Goal: Transaction & Acquisition: Subscribe to service/newsletter

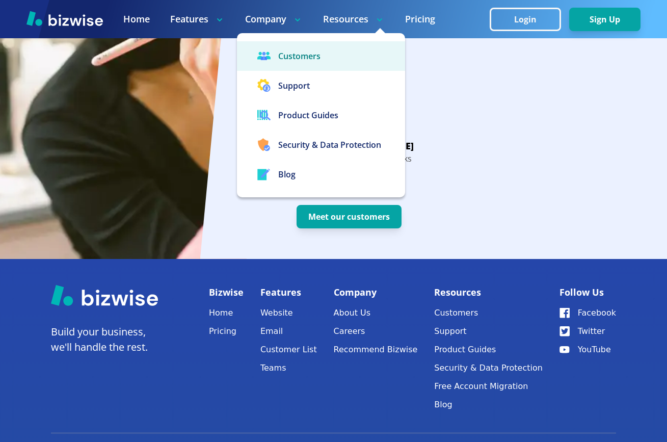
scroll to position [1982, 0]
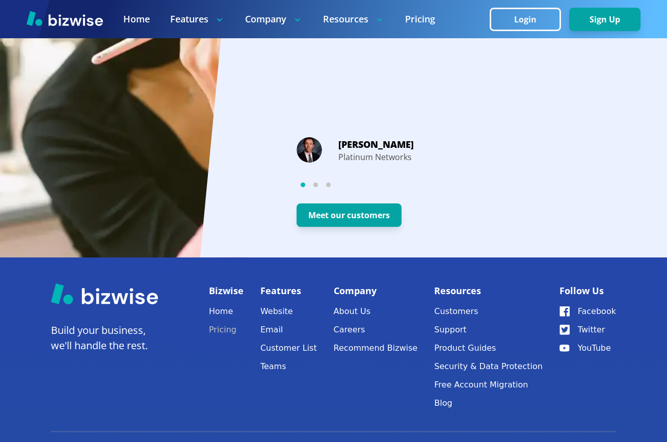
click at [232, 323] on link "Pricing" at bounding box center [226, 330] width 35 height 14
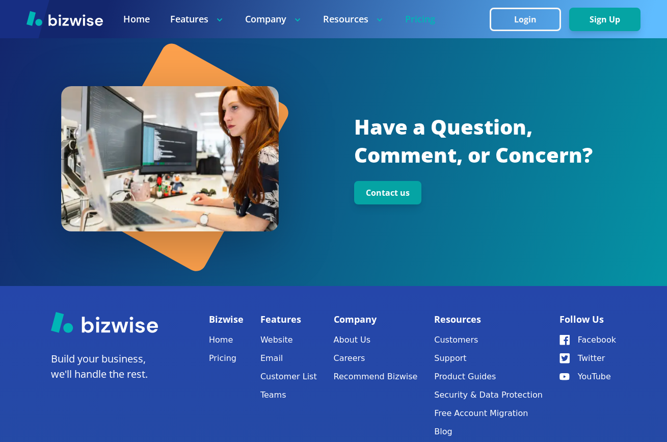
scroll to position [1216, 0]
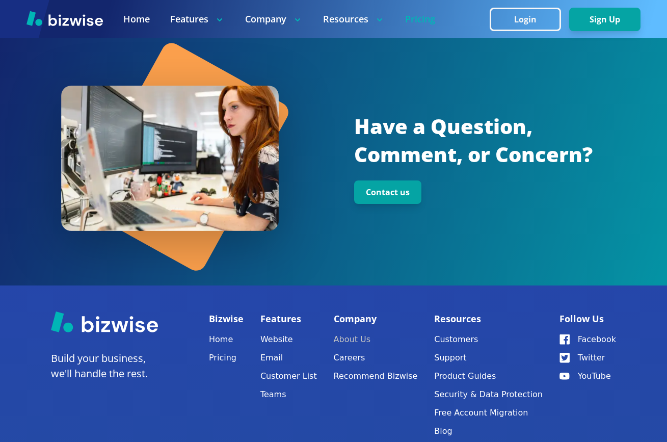
click at [370, 341] on link "About Us" at bounding box center [376, 339] width 84 height 14
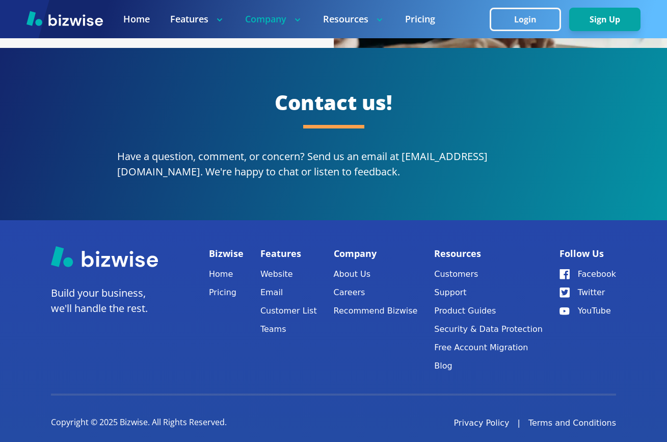
scroll to position [2039, 0]
click at [218, 267] on link "Home" at bounding box center [226, 274] width 35 height 14
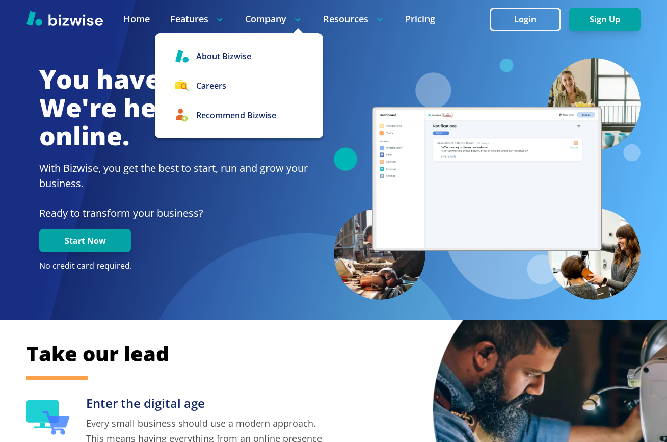
click at [272, 18] on p "Company" at bounding box center [274, 19] width 58 height 13
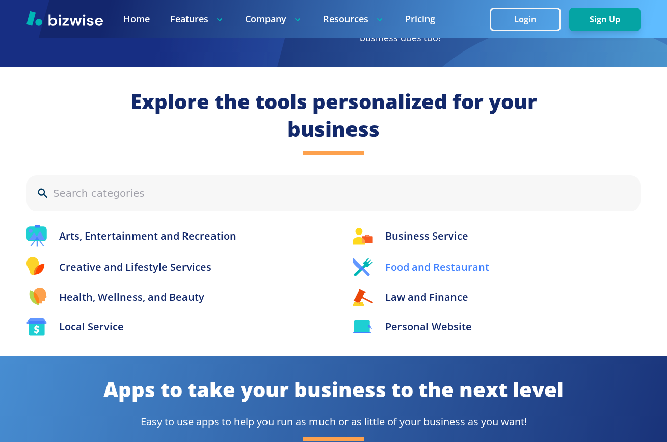
scroll to position [1013, 0]
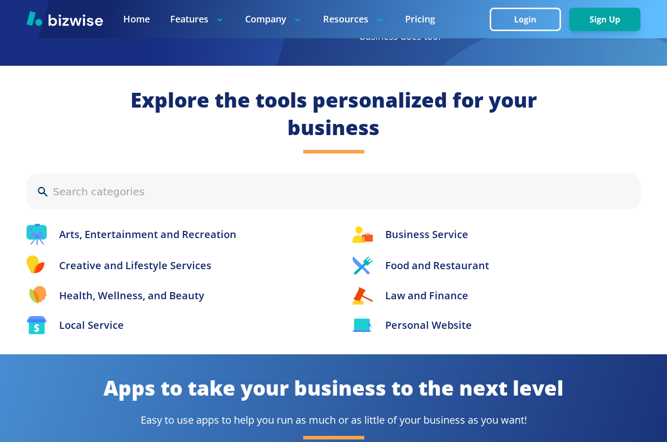
click at [61, 186] on input at bounding box center [341, 191] width 577 height 15
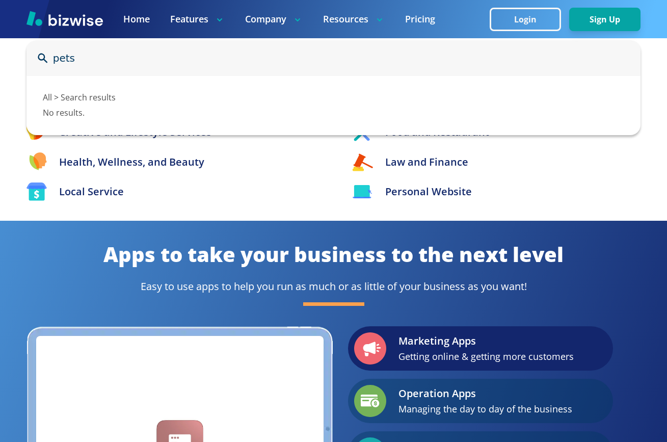
scroll to position [0, 0]
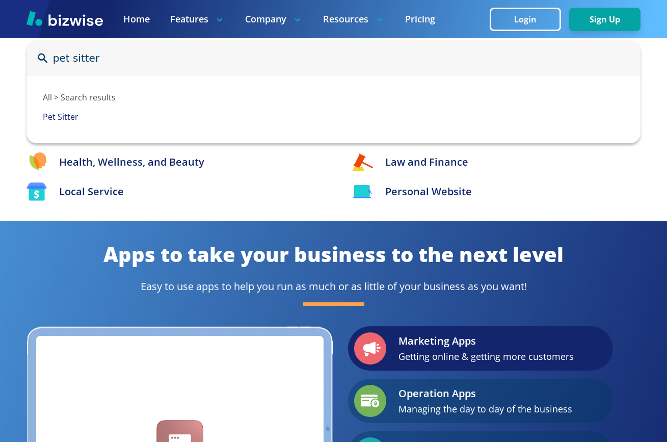
type input "pet sitter"
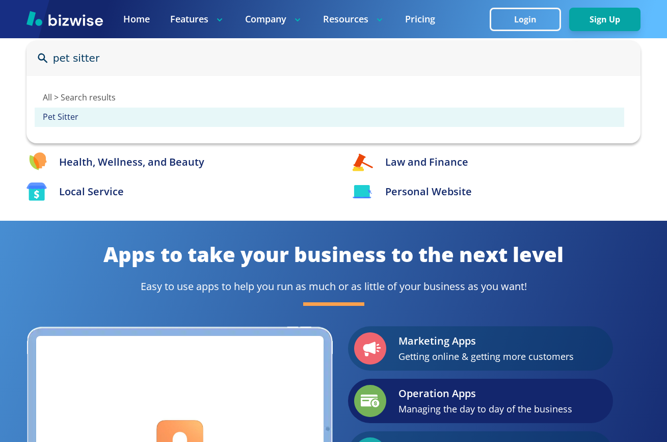
click at [60, 118] on p "Pet Sitter" at bounding box center [333, 117] width 581 height 11
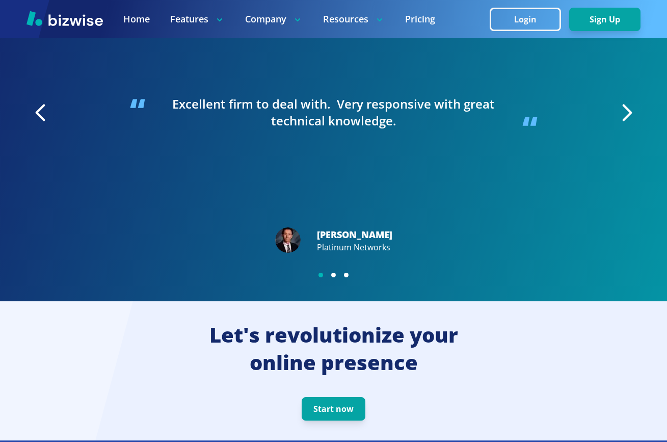
scroll to position [1758, 0]
click at [335, 273] on div "button" at bounding box center [333, 275] width 5 height 5
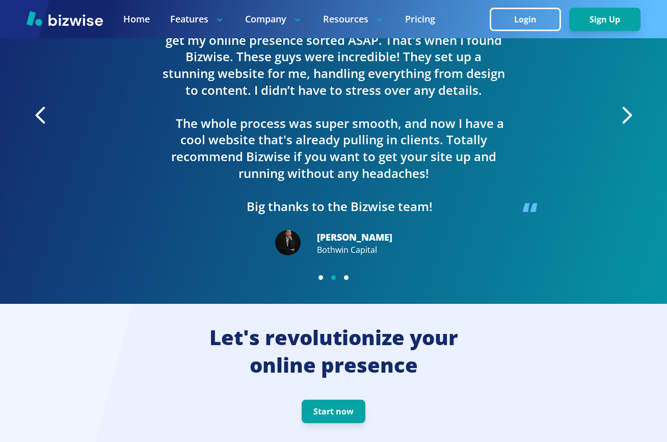
click at [345, 272] on button "button" at bounding box center [346, 277] width 13 height 13
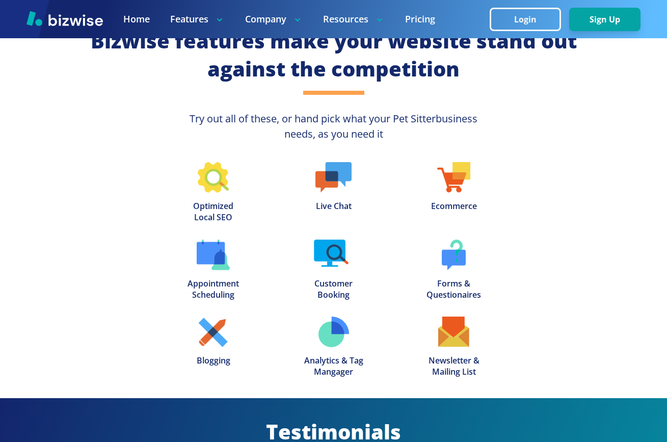
scroll to position [1287, 0]
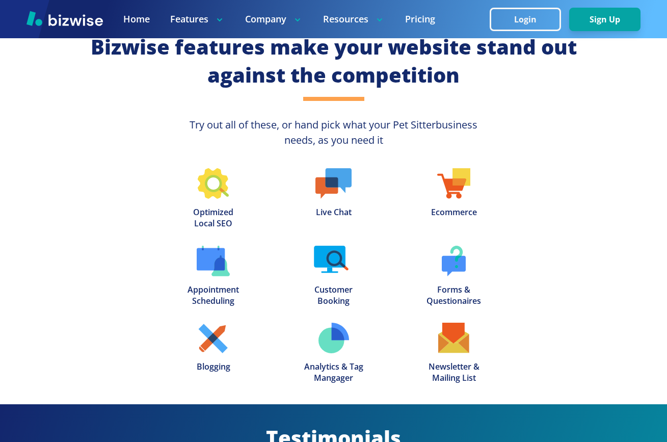
click at [211, 192] on img at bounding box center [213, 183] width 31 height 31
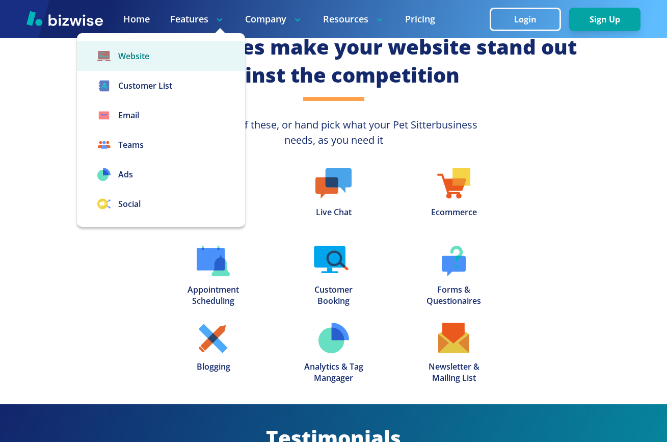
click at [153, 59] on link "Website" at bounding box center [161, 56] width 168 height 30
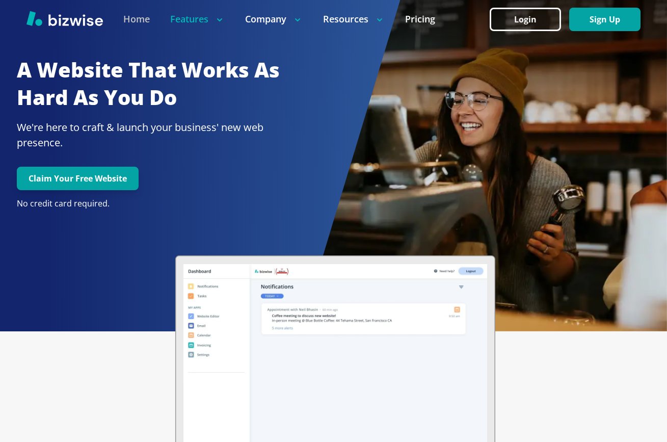
click at [138, 21] on link "Home" at bounding box center [136, 19] width 26 height 13
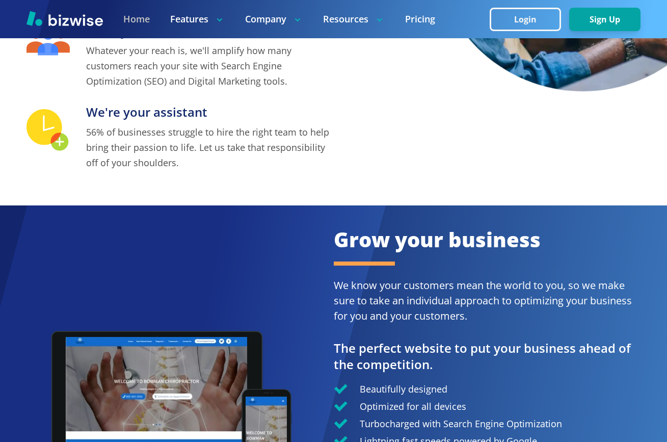
scroll to position [456, 0]
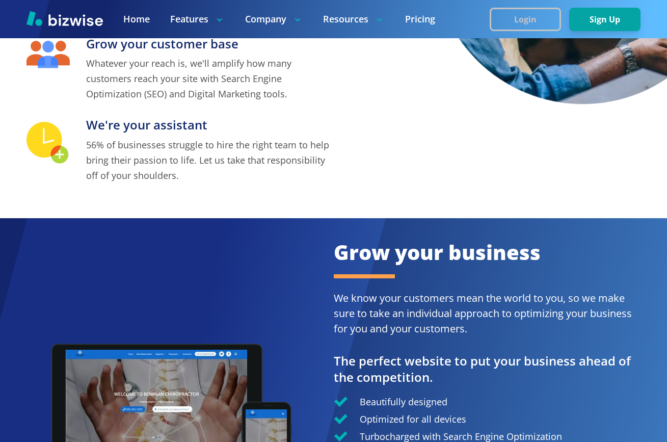
click at [533, 21] on button "Login" at bounding box center [525, 19] width 71 height 23
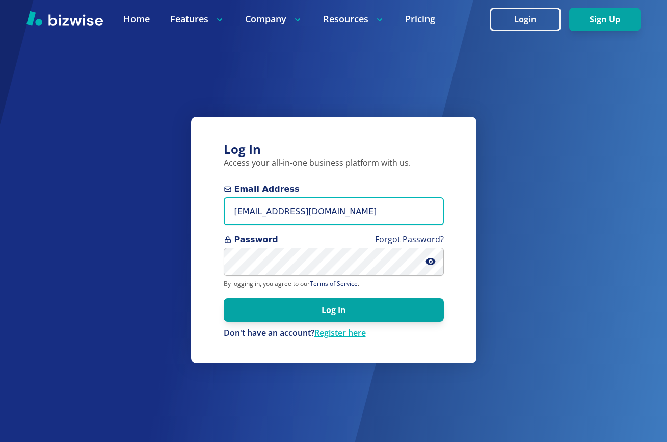
type input "[EMAIL_ADDRESS][DOMAIN_NAME]"
click at [333, 309] on button "Log In" at bounding box center [334, 309] width 220 height 23
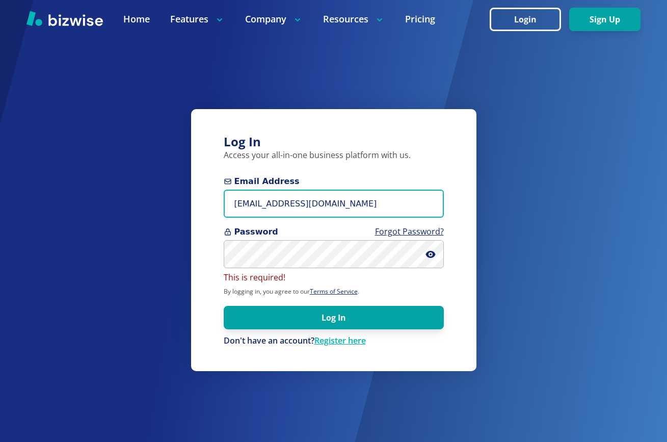
click at [326, 203] on input "[EMAIL_ADDRESS][DOMAIN_NAME]" at bounding box center [334, 204] width 220 height 28
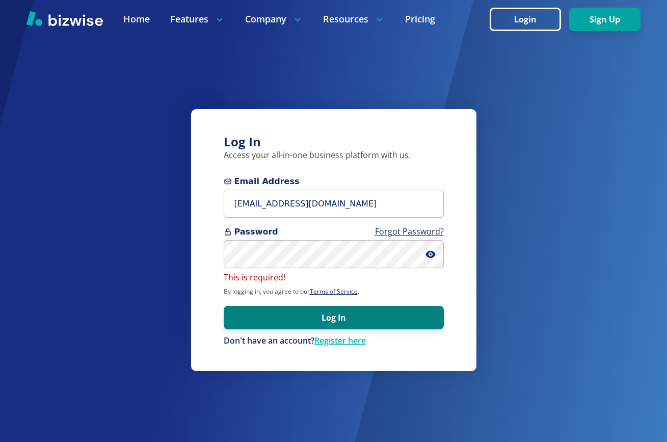
click at [320, 317] on button "Log In" at bounding box center [334, 317] width 220 height 23
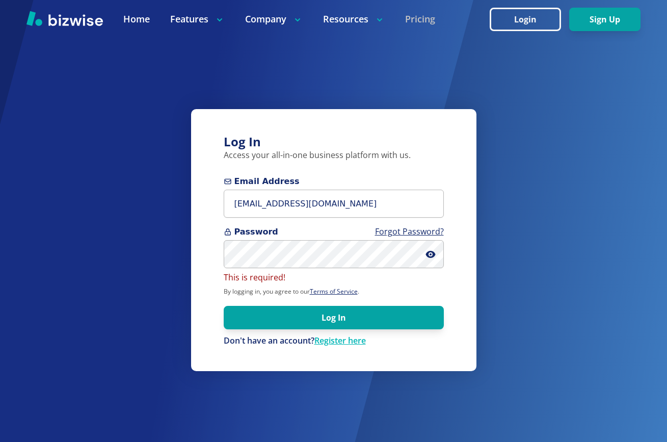
click at [427, 24] on link "Pricing" at bounding box center [420, 19] width 30 height 13
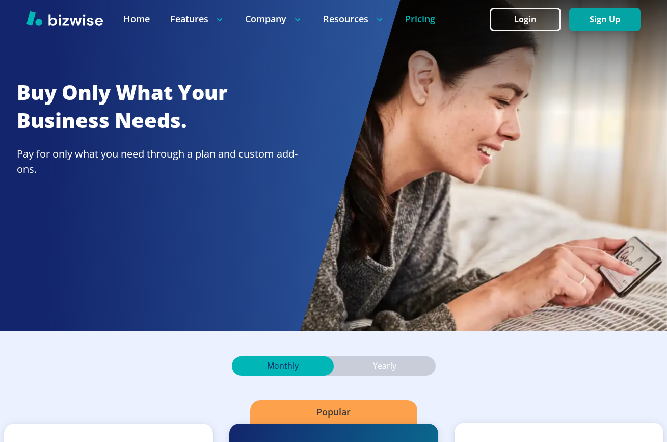
click at [422, 21] on link "Pricing" at bounding box center [420, 19] width 30 height 13
click at [421, 21] on link "Pricing" at bounding box center [420, 19] width 30 height 13
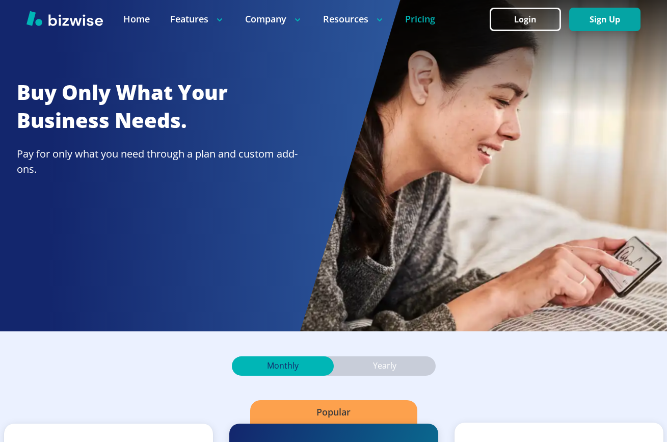
click at [421, 21] on link "Pricing" at bounding box center [420, 19] width 30 height 13
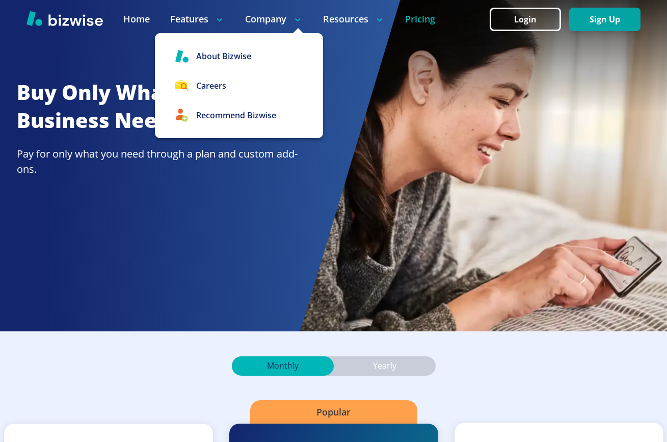
click at [269, 23] on p "Company" at bounding box center [274, 19] width 58 height 13
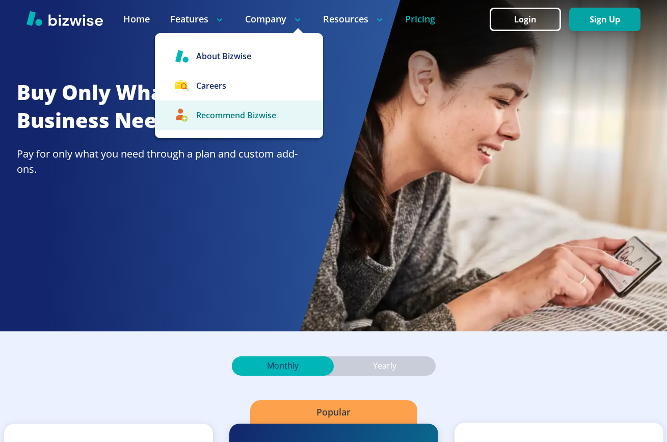
click at [271, 116] on link "Recommend Bizwise" at bounding box center [239, 115] width 168 height 30
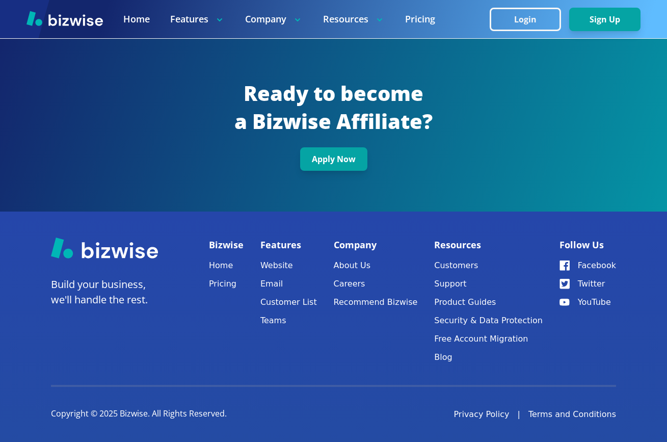
scroll to position [1735, 0]
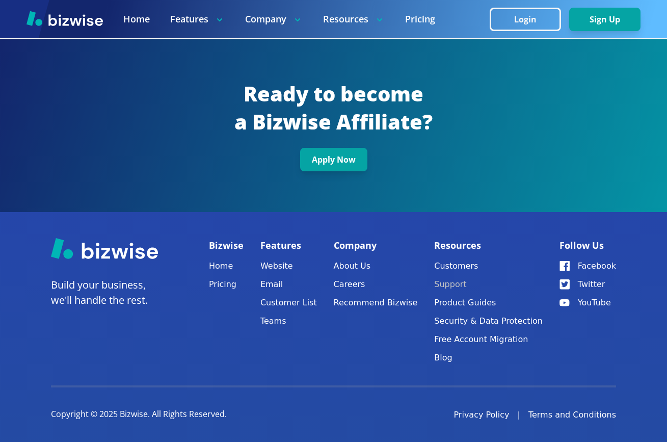
click at [467, 280] on button "Support" at bounding box center [488, 284] width 109 height 14
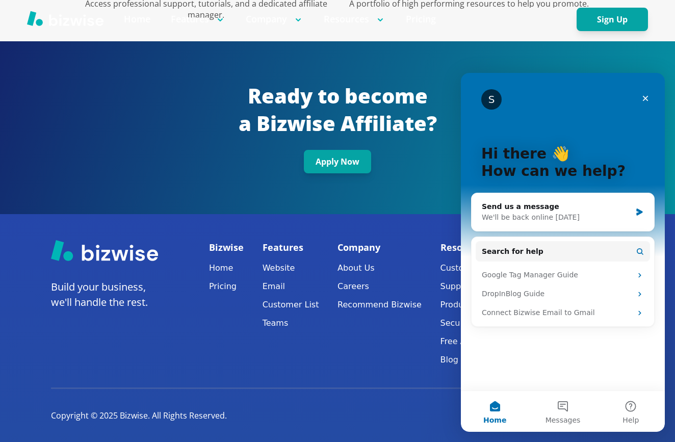
scroll to position [0, 0]
click at [646, 99] on icon "Close" at bounding box center [645, 99] width 6 height 6
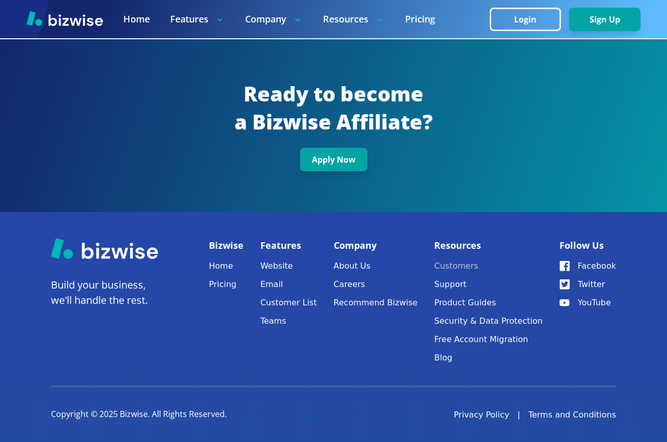
click at [464, 262] on link "Customers" at bounding box center [488, 266] width 109 height 14
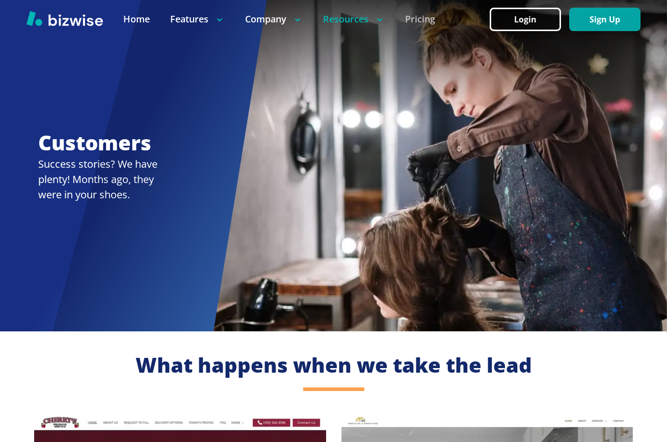
click at [414, 17] on link "Pricing" at bounding box center [420, 19] width 30 height 13
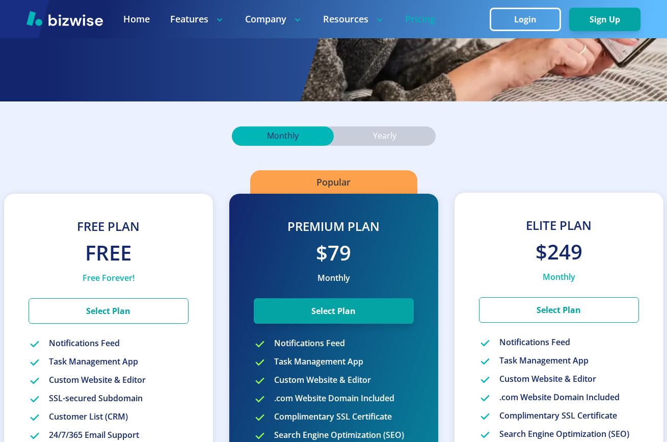
scroll to position [228, 0]
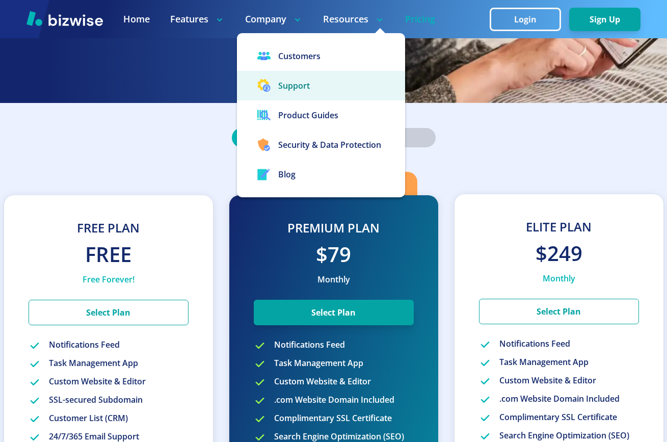
click at [323, 83] on button "Support" at bounding box center [321, 86] width 168 height 30
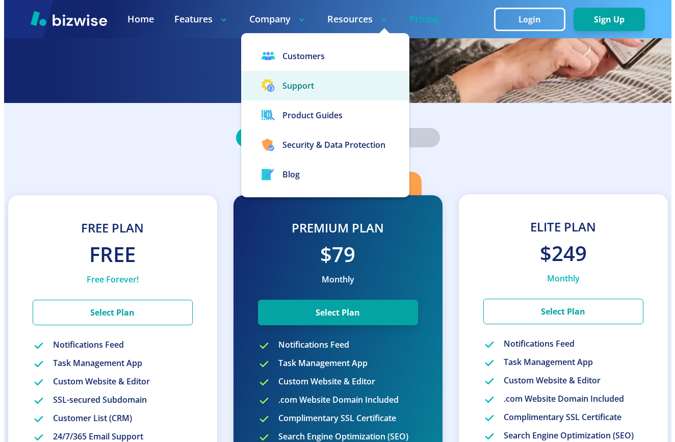
scroll to position [0, 0]
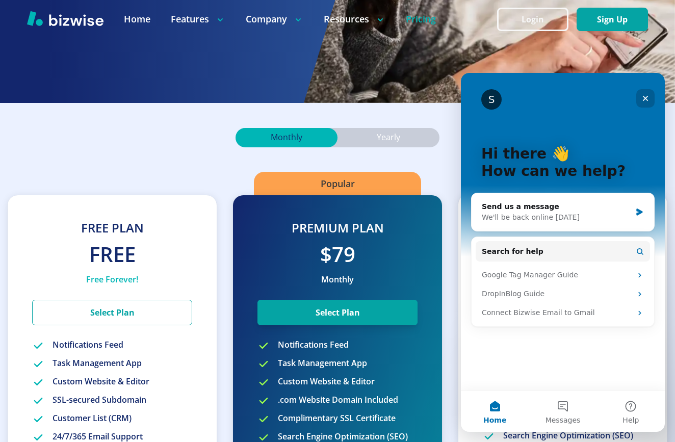
click at [644, 98] on icon "Close" at bounding box center [645, 99] width 6 height 6
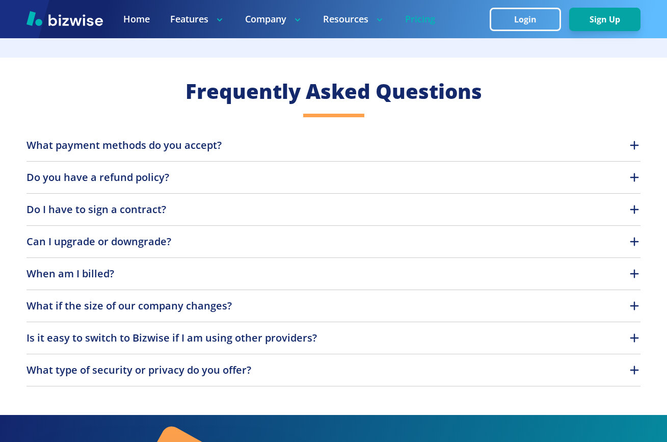
scroll to position [832, 0]
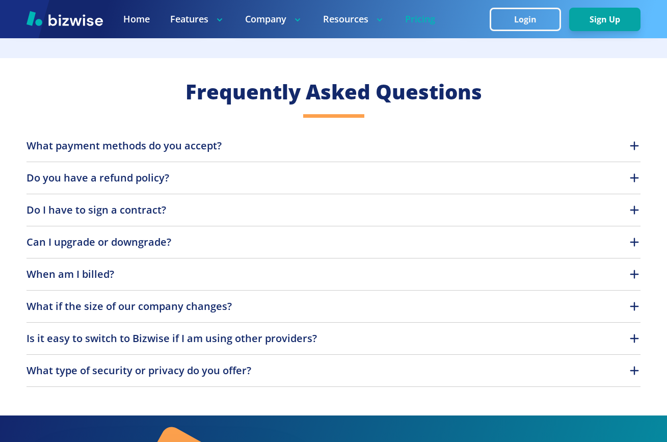
click at [199, 308] on p "What if the size of our company changes?" at bounding box center [128, 306] width 205 height 15
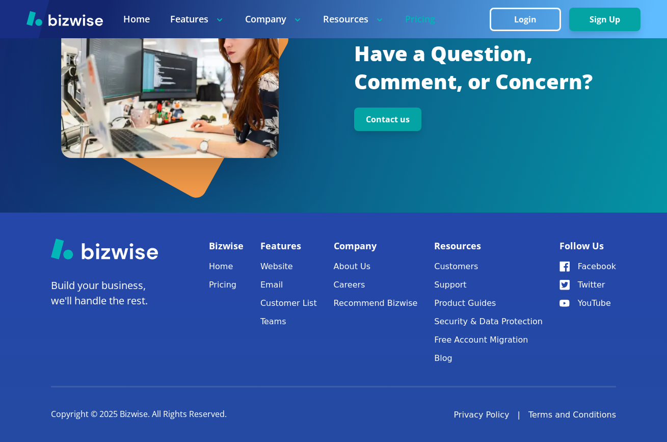
scroll to position [1323, 0]
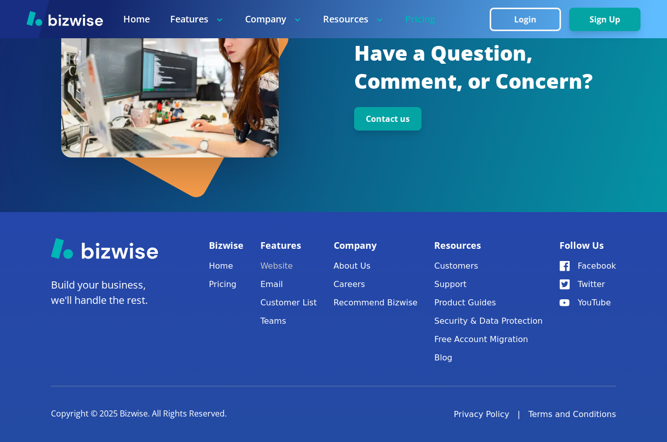
click at [275, 266] on link "Website" at bounding box center [288, 266] width 57 height 14
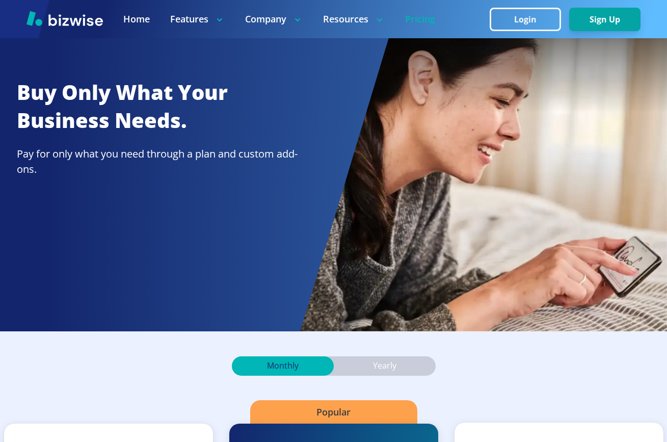
scroll to position [1271, 0]
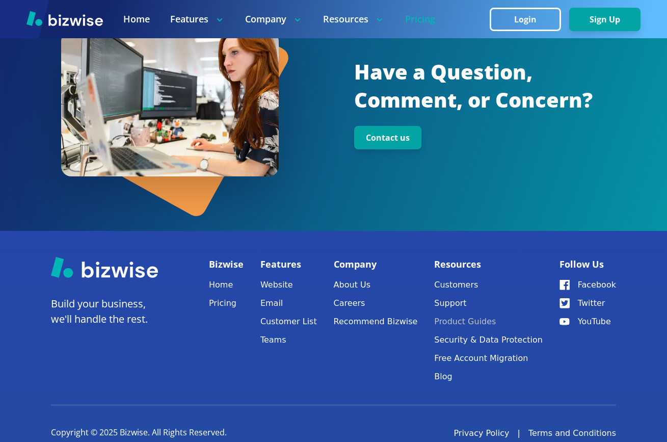
click at [488, 319] on link "Product Guides" at bounding box center [488, 321] width 109 height 14
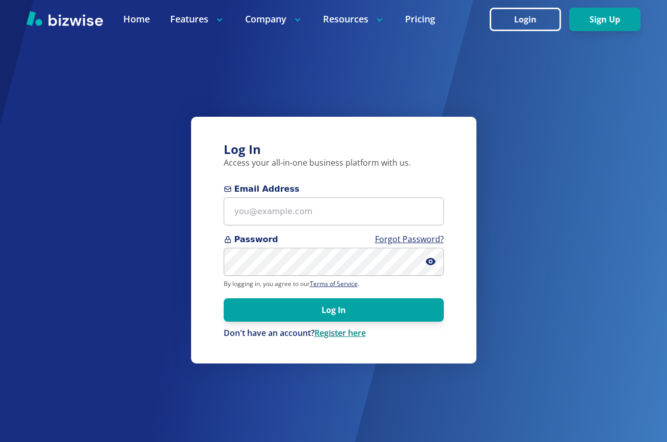
click at [344, 332] on link "Register here" at bounding box center [339, 332] width 51 height 11
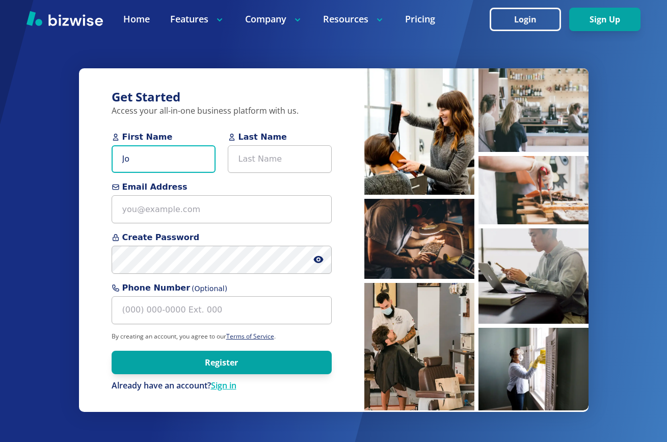
type input "Jo"
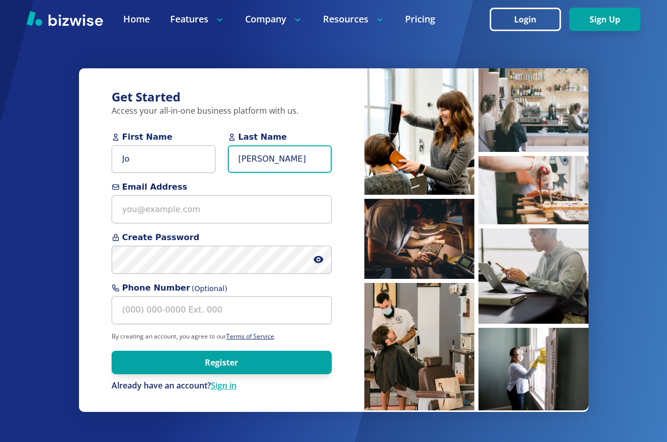
type input "[PERSON_NAME]"
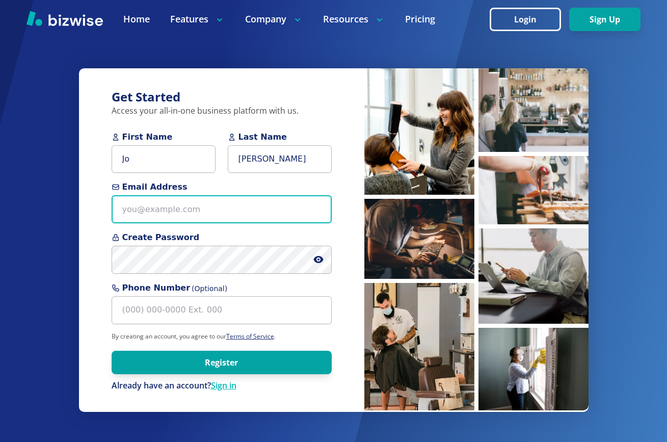
type input "[EMAIL_ADDRESS][DOMAIN_NAME]"
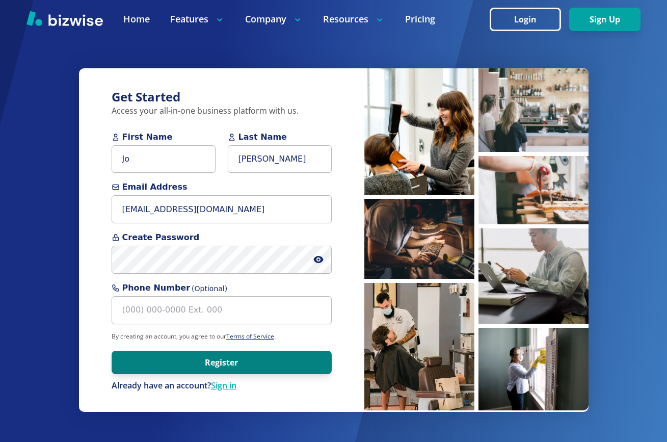
click at [213, 360] on button "Register" at bounding box center [222, 362] width 220 height 23
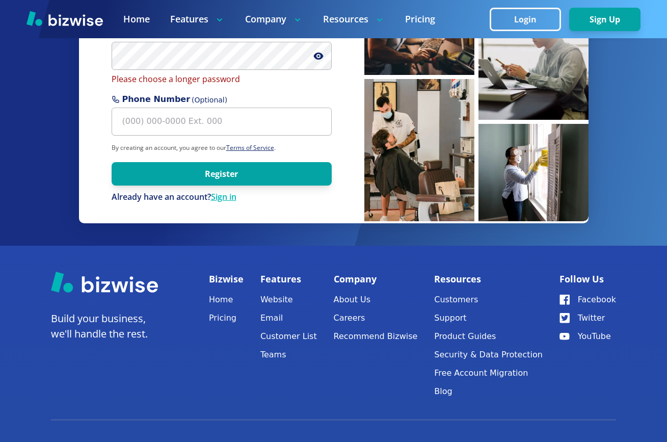
scroll to position [197, 0]
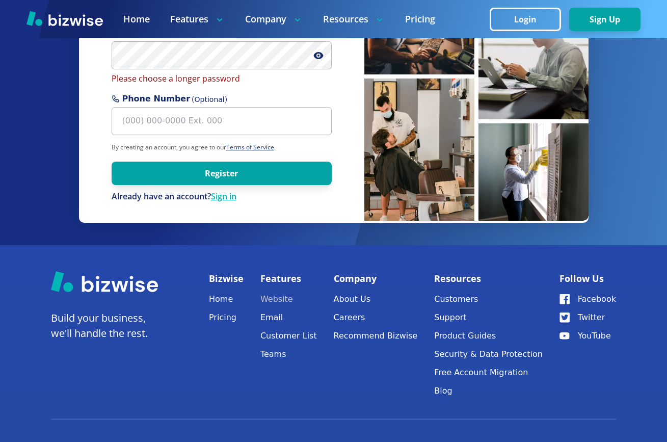
click at [282, 298] on link "Website" at bounding box center [288, 299] width 57 height 14
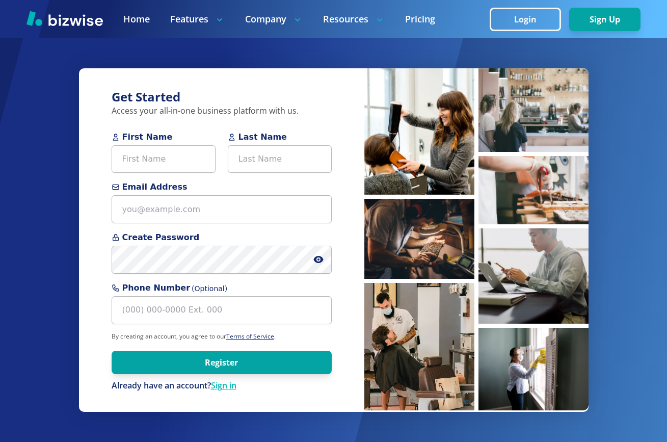
scroll to position [197, 0]
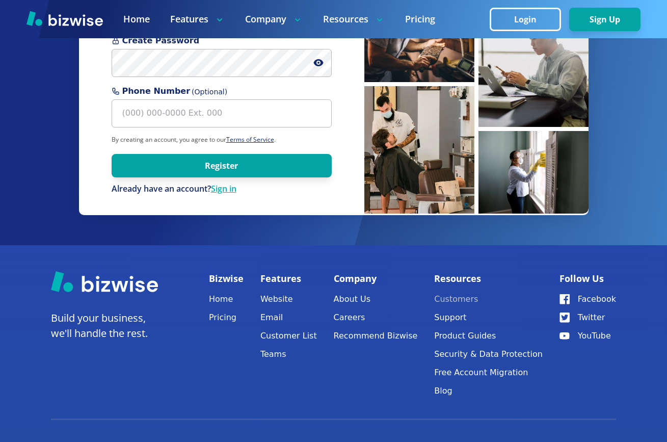
click at [470, 297] on link "Customers" at bounding box center [488, 299] width 109 height 14
